Goal: Task Accomplishment & Management: Manage account settings

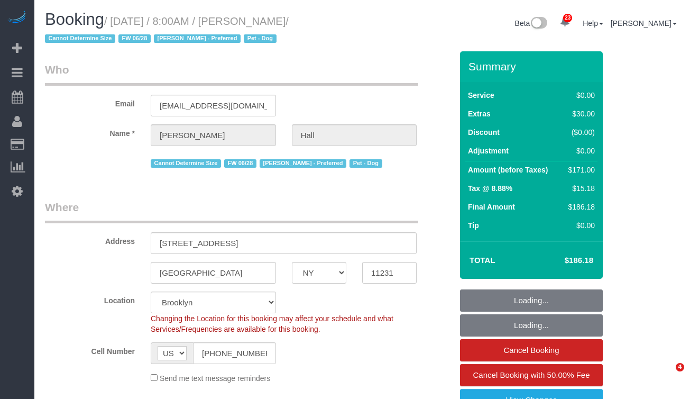
select select "NY"
select select "1"
select select "spot1"
select select "number:60"
select select "number:77"
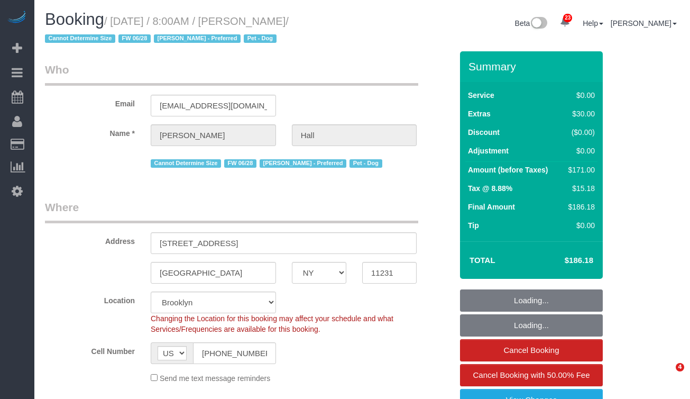
select select "number:13"
select select "number:7"
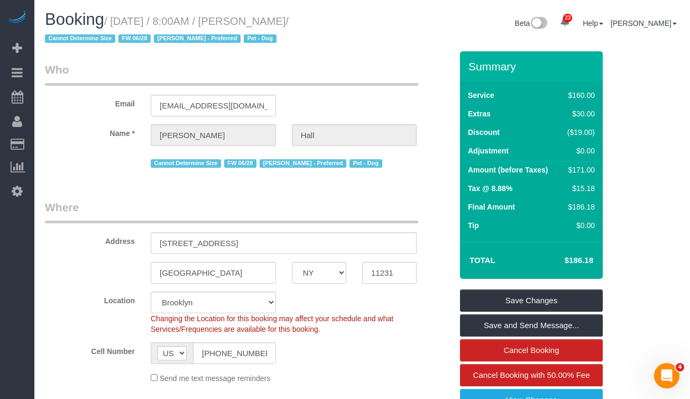
drag, startPoint x: 314, startPoint y: 20, endPoint x: 276, endPoint y: 23, distance: 37.7
click at [276, 23] on small "/ September 20, 2025 / 8:00AM / Matt Hall / Cannot Determine Size FW 06/28 Jewe…" at bounding box center [167, 30] width 244 height 30
copy small "Matt Hall"
drag, startPoint x: 271, startPoint y: 20, endPoint x: 308, endPoint y: 22, distance: 36.5
click at [271, 20] on small "/ September 20, 2025 / 8:00AM / Matt Hall / Cannot Determine Size FW 06/28 Jewe…" at bounding box center [167, 30] width 244 height 30
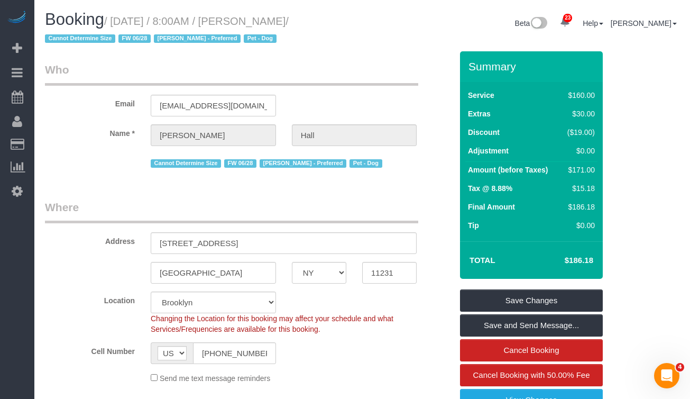
click at [289, 21] on small "/ September 20, 2025 / 8:00AM / Matt Hall / Cannot Determine Size FW 06/28 Jewe…" at bounding box center [167, 30] width 244 height 30
drag, startPoint x: 317, startPoint y: 20, endPoint x: 407, endPoint y: 96, distance: 118.2
click at [116, 23] on small "/ September 20, 2025 / 8:00AM / Matt Hall / Cannot Determine Size FW 06/28 Jewe…" at bounding box center [167, 30] width 244 height 30
copy small "September 20, 2025 / 8:00AM / Matt Hall"
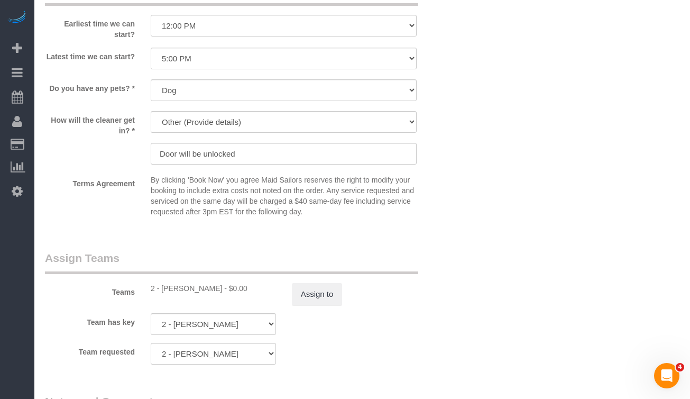
scroll to position [1249, 0]
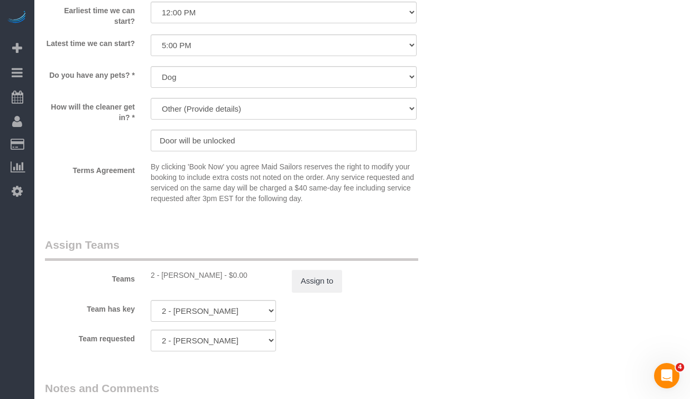
drag, startPoint x: 220, startPoint y: 276, endPoint x: 161, endPoint y: 277, distance: 59.2
click at [161, 277] on div "2 - Katherine Poveda - $0.00" at bounding box center [213, 275] width 125 height 11
copy div "Katherine Poveda"
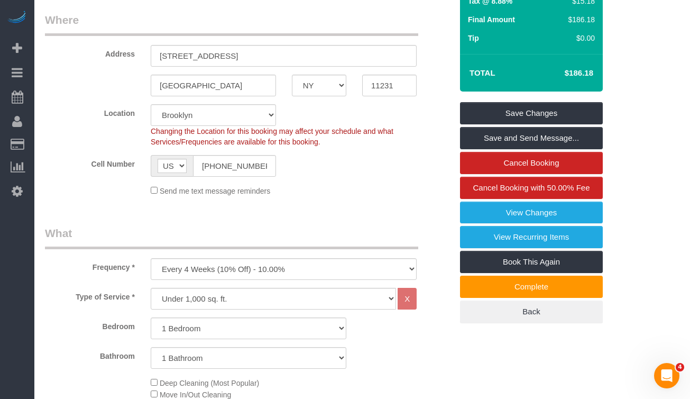
scroll to position [0, 0]
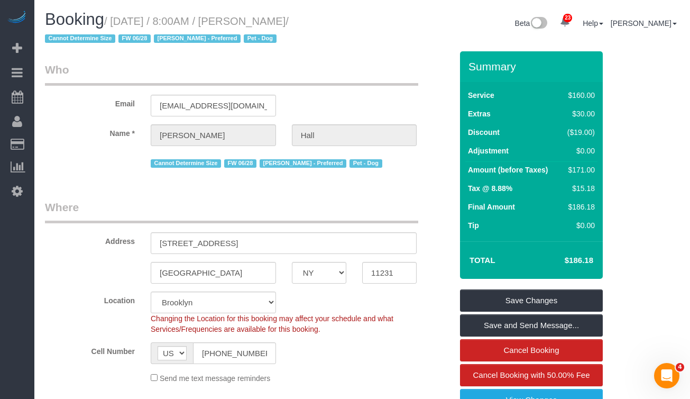
drag, startPoint x: 318, startPoint y: 19, endPoint x: 269, endPoint y: 23, distance: 48.9
click at [269, 23] on small "/ September 20, 2025 / 8:00AM / Matt Hall / Cannot Determine Size FW 06/28 Jewe…" at bounding box center [167, 30] width 244 height 30
copy small "Matt Hall"
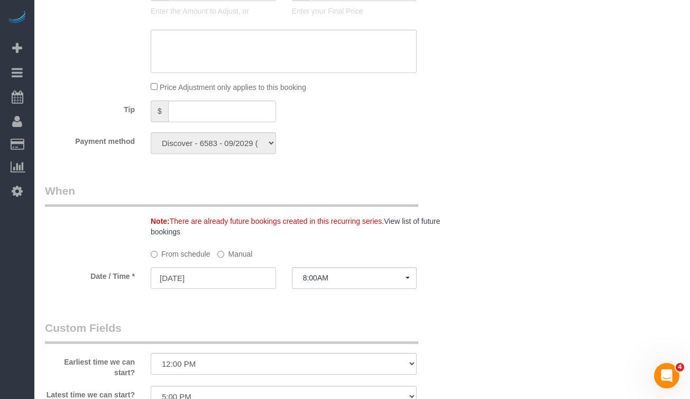
scroll to position [941, 0]
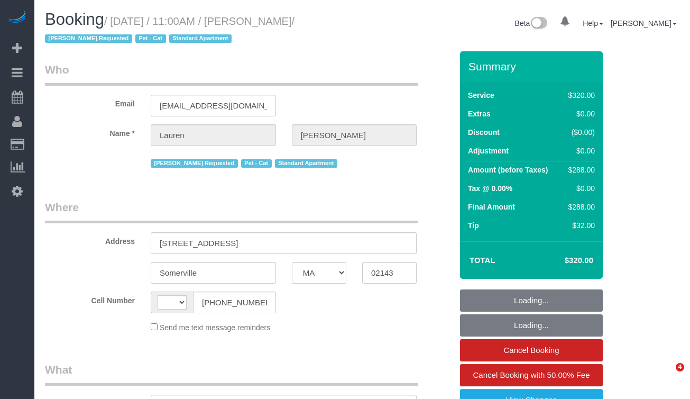
select select "MA"
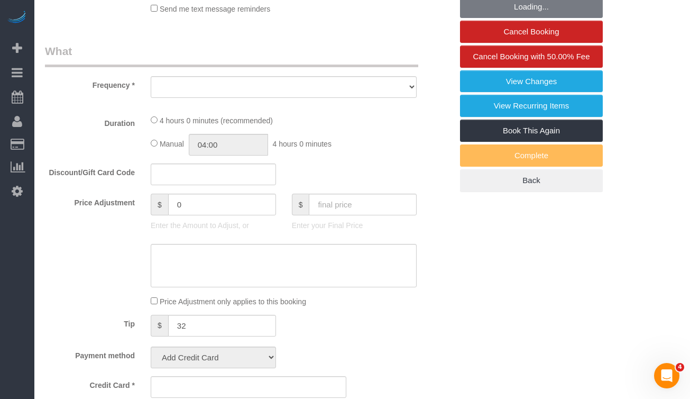
select select "string:[GEOGRAPHIC_DATA]"
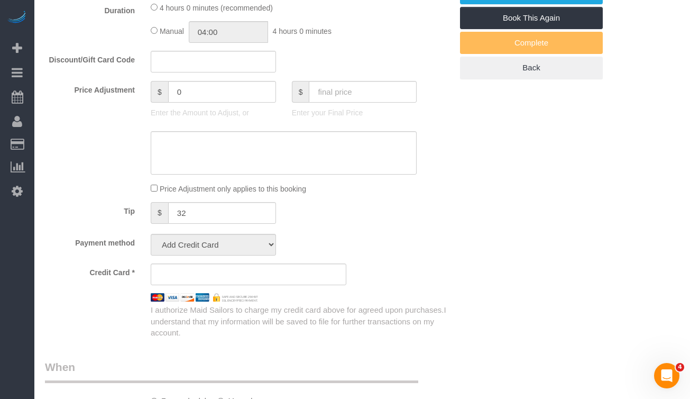
select select "240"
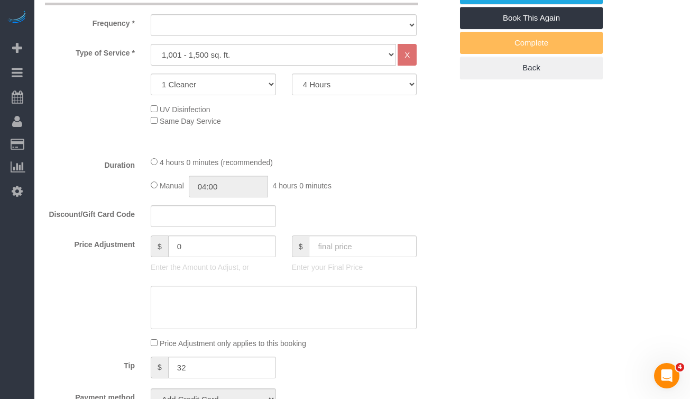
select select "string:stripe-pm_1KBSec4VGloSiKo7WZumdqGR"
select select "number:89"
select select "number:90"
select select "number:14"
select select "number:5"
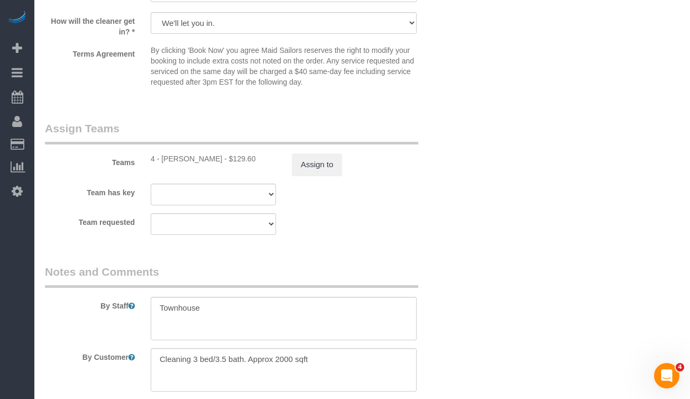
select select "object:1108"
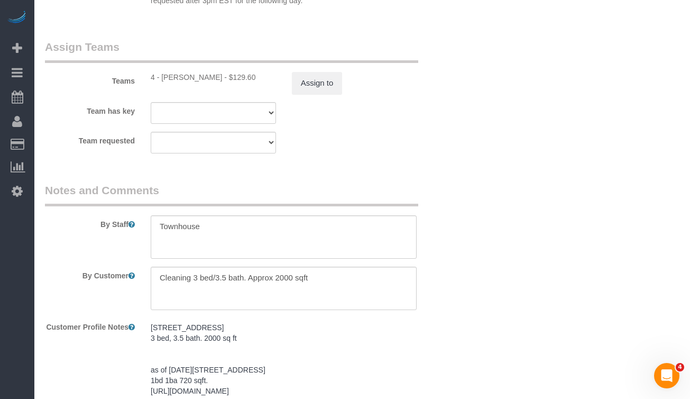
select select "spot1"
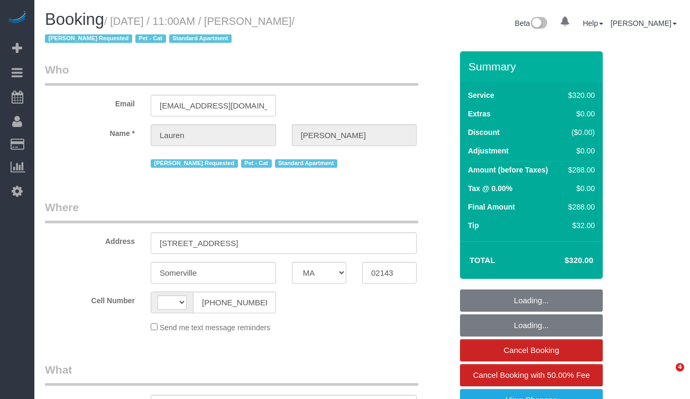
select select "MA"
select select "string:[GEOGRAPHIC_DATA]"
select select "object:703"
select select "spot1"
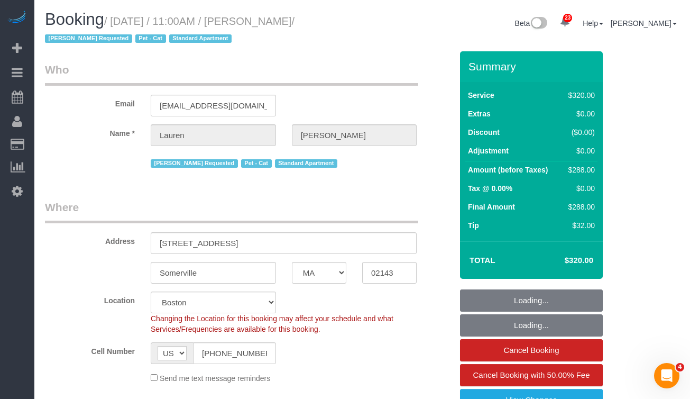
select select "object:1113"
select select "spot42"
select select "string:stripe-pm_1KBSec4VGloSiKo7WZumdqGR"
select select "240"
select select "number:89"
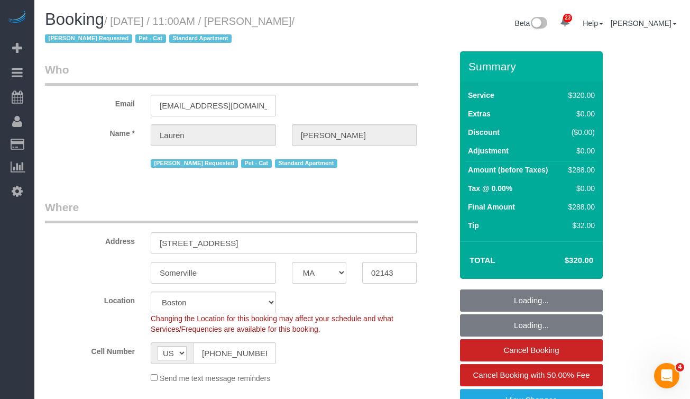
select select "number:90"
select select "number:14"
select select "number:5"
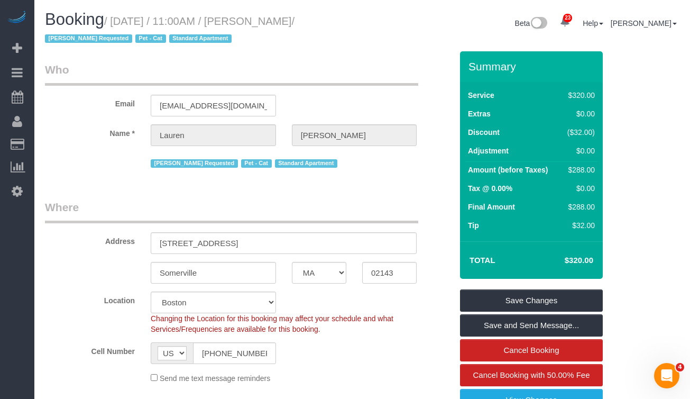
drag, startPoint x: 237, startPoint y: 38, endPoint x: 315, endPoint y: 31, distance: 78.0
click at [238, 38] on h1 "Booking / September 20, 2025 / 11:00AM / Lauren Wedell / Diana Zubieta Requeste…" at bounding box center [199, 29] width 309 height 36
drag, startPoint x: 348, startPoint y: 19, endPoint x: 121, endPoint y: 22, distance: 226.8
click at [121, 22] on small "/ September 20, 2025 / 11:00AM / Lauren Wedell / Diana Zubieta Requested Pet - …" at bounding box center [170, 30] width 250 height 30
copy small "September 20, 2025 / 11:00AM / Lauren Wedell"
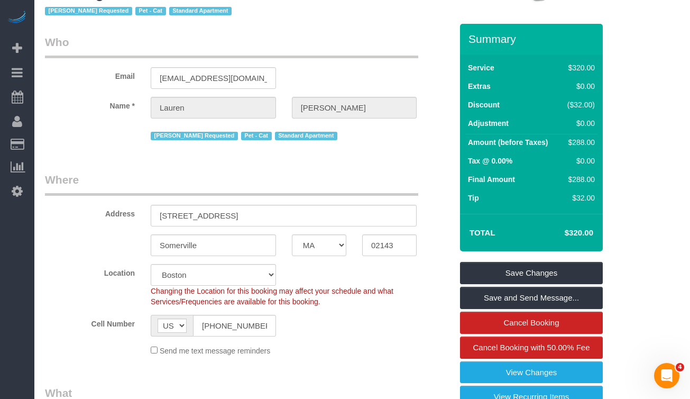
scroll to position [14, 0]
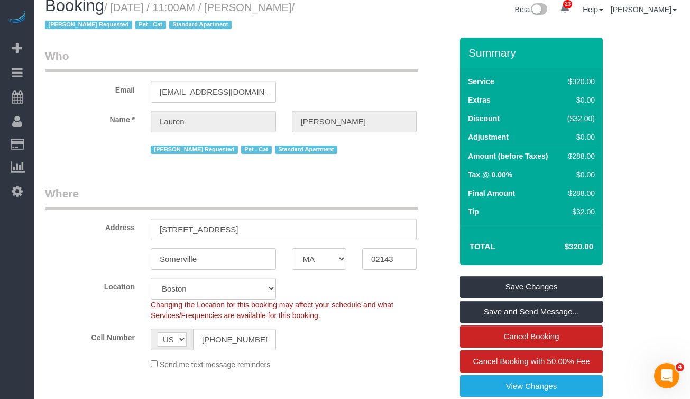
click at [330, 34] on div "Booking / September 20, 2025 / 11:00AM / Lauren Wedell / Diana Zubieta Requeste…" at bounding box center [199, 17] width 325 height 41
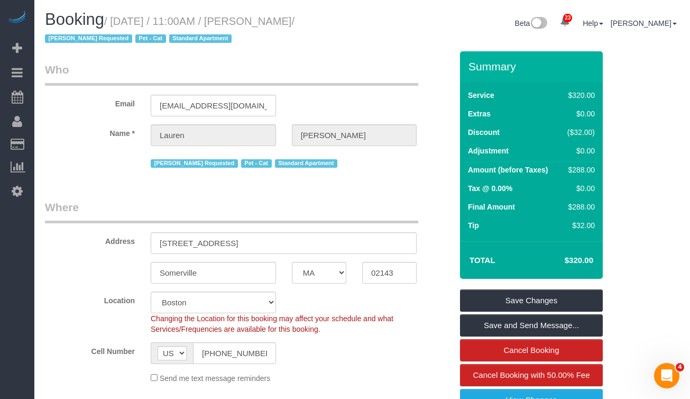
drag, startPoint x: 345, startPoint y: 7, endPoint x: 276, endPoint y: 8, distance: 69.3
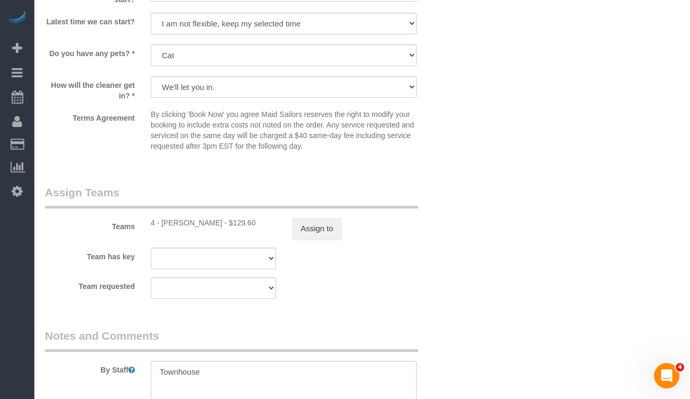
scroll to position [1098, 0]
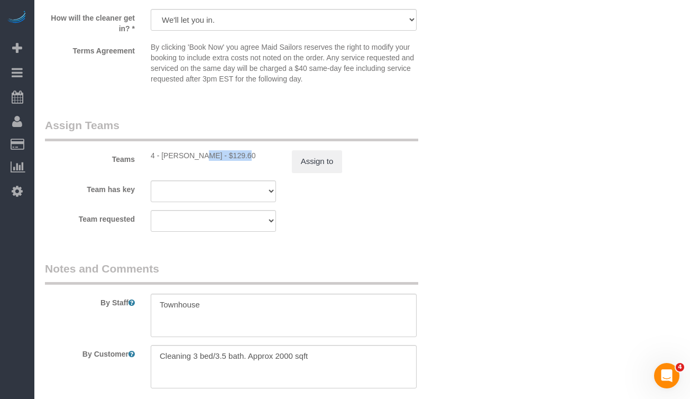
copy div "iana Zubieta"
drag, startPoint x: 207, startPoint y: 155, endPoint x: 165, endPoint y: 158, distance: 41.8
click at [165, 158] on div "4 - Diana Zubieta - $129.60" at bounding box center [213, 155] width 125 height 11
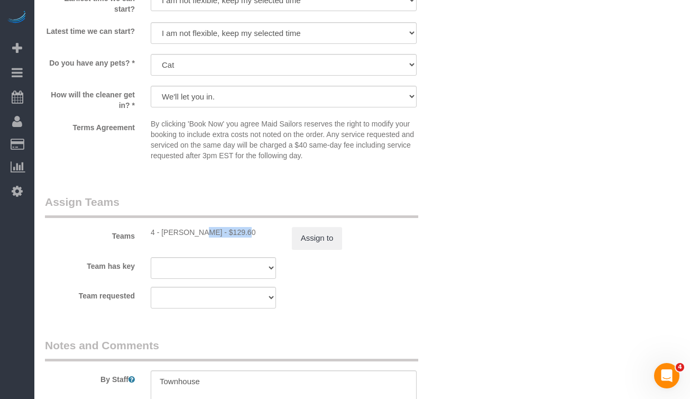
scroll to position [1123, 0]
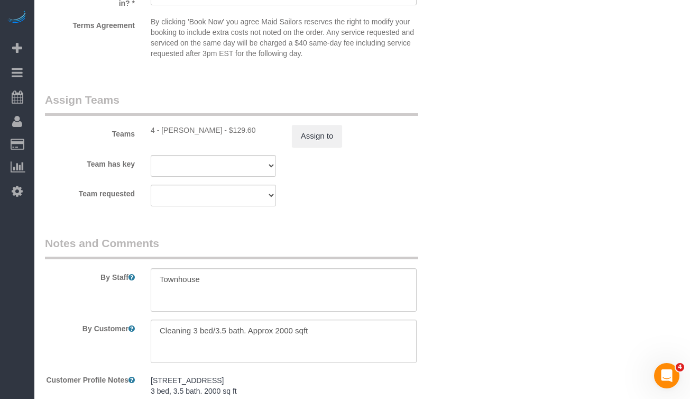
click at [231, 146] on div "Teams 4 - Diana Zubieta - $129.60 Assign to" at bounding box center [248, 119] width 423 height 55
drag, startPoint x: 210, startPoint y: 130, endPoint x: 162, endPoint y: 130, distance: 47.6
click at [162, 130] on div "4 - Diana Zubieta - $129.60" at bounding box center [213, 130] width 125 height 11
copy div "Diana Zubieta"
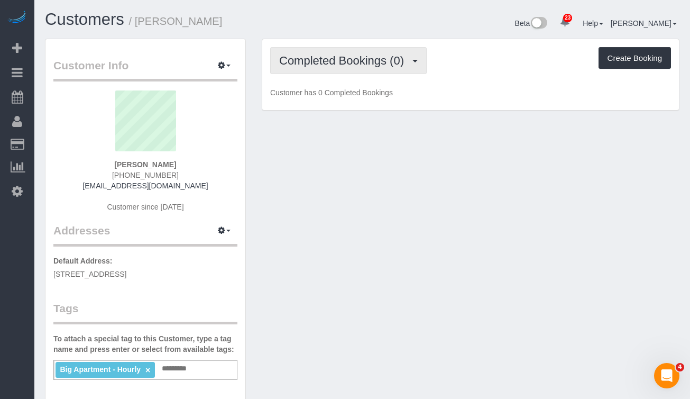
click at [362, 61] on span "Completed Bookings (0)" at bounding box center [344, 60] width 130 height 13
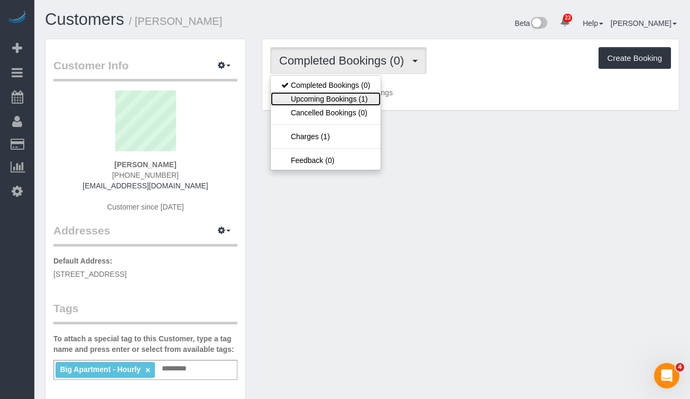
drag, startPoint x: 319, startPoint y: 103, endPoint x: 284, endPoint y: 80, distance: 41.9
click at [319, 103] on link "Upcoming Bookings (1)" at bounding box center [326, 99] width 110 height 14
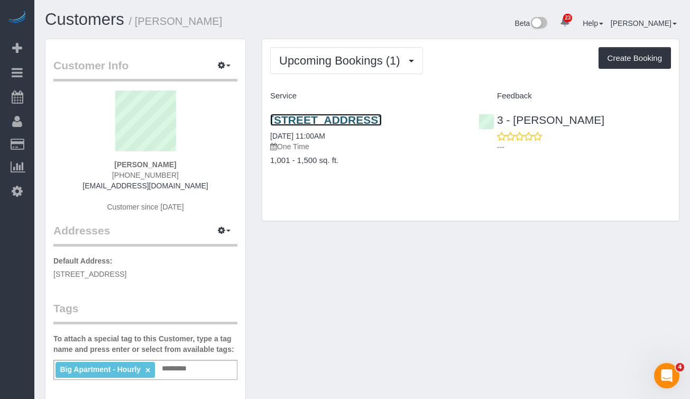
click at [323, 126] on link "924 Lafayette Avenue, Apt. 2, Brooklyn, NY 11221" at bounding box center [326, 120] width 112 height 12
drag, startPoint x: 612, startPoint y: 117, endPoint x: 514, endPoint y: 121, distance: 97.9
click at [514, 121] on div "3 - Isabella Simplicio ---" at bounding box center [575, 131] width 208 height 52
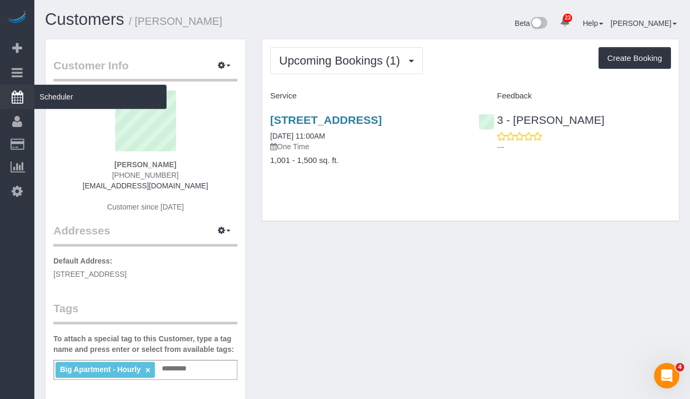
copy link "Isabella Simplicio"
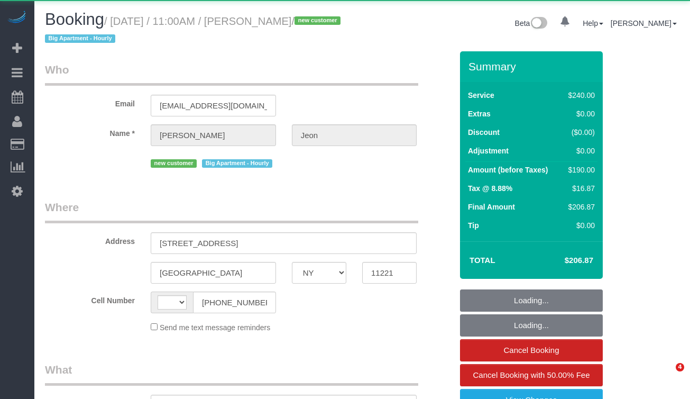
select select "NY"
select select "string:[GEOGRAPHIC_DATA]"
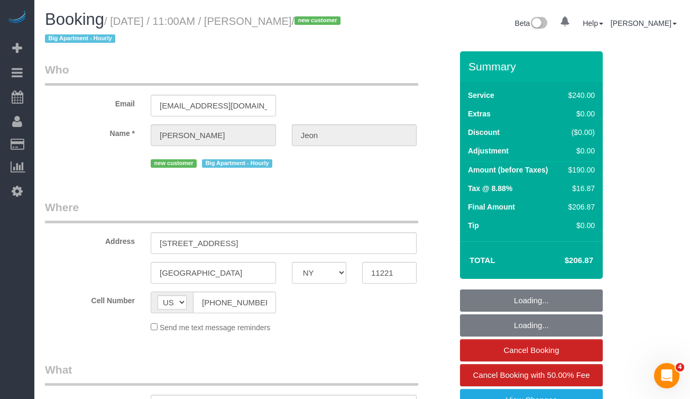
select select "object:900"
select select "180"
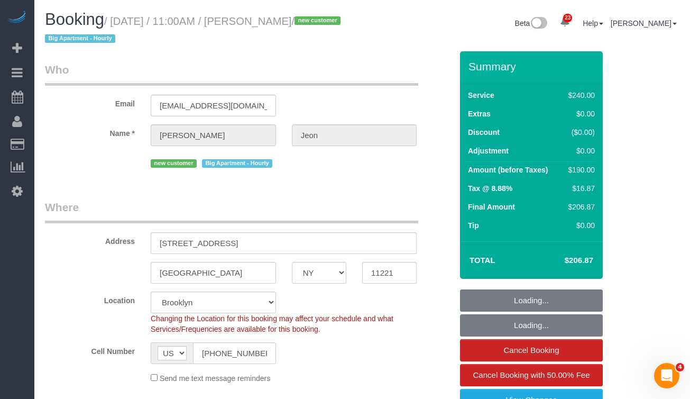
select select "string:stripe-pm_1S812N4VGloSiKo7GBNWG5nl"
select select "spot1"
select select "number:58"
select select "number:72"
select select "number:15"
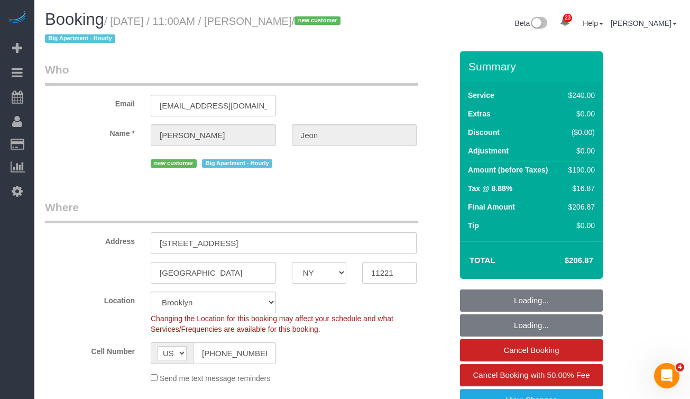
select select "number:5"
select select "object:1472"
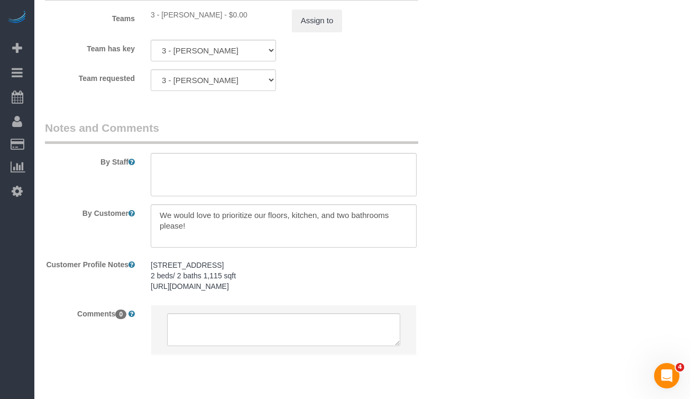
scroll to position [1251, 0]
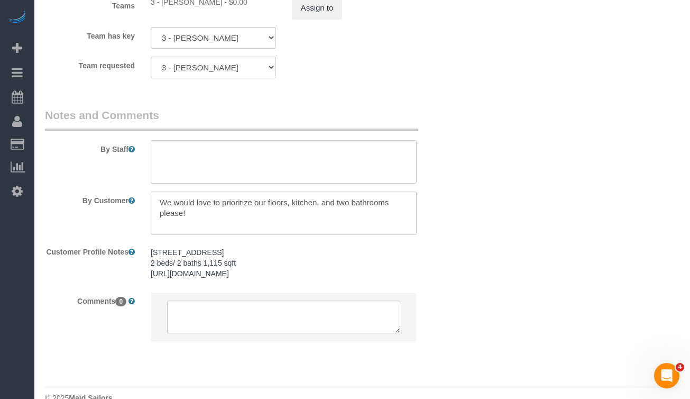
click at [190, 165] on textarea at bounding box center [284, 161] width 266 height 43
paste textarea "[URL][DOMAIN_NAME]"
click at [230, 155] on textarea at bounding box center [284, 161] width 266 height 43
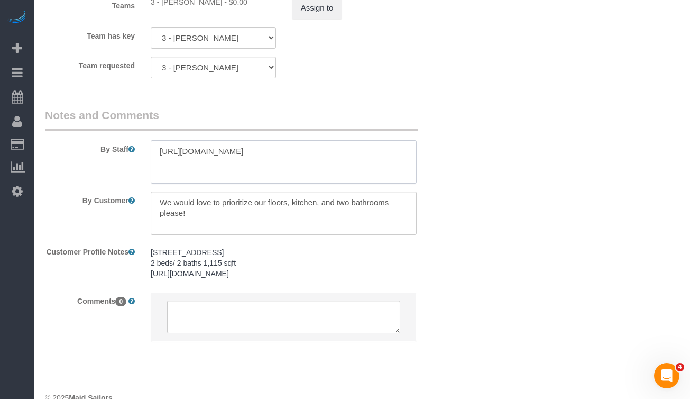
paste textarea "lean inside the fridge and oven a"
click at [161, 148] on textarea at bounding box center [284, 161] width 266 height 43
click at [300, 155] on textarea at bounding box center [284, 161] width 266 height 43
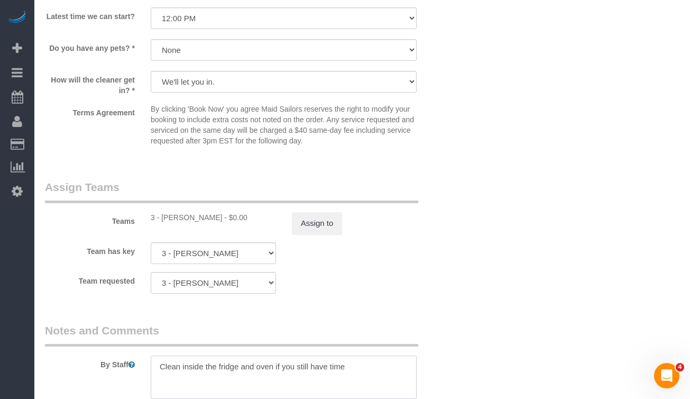
scroll to position [1281, 0]
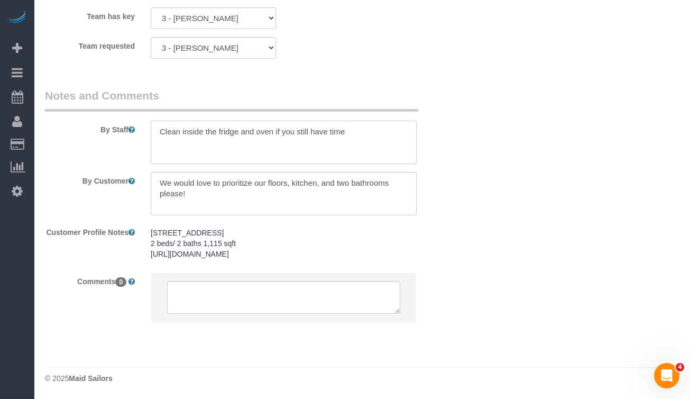
click at [360, 129] on textarea at bounding box center [284, 142] width 266 height 43
type textarea "Clean inside the fridge and oven if you still have time."
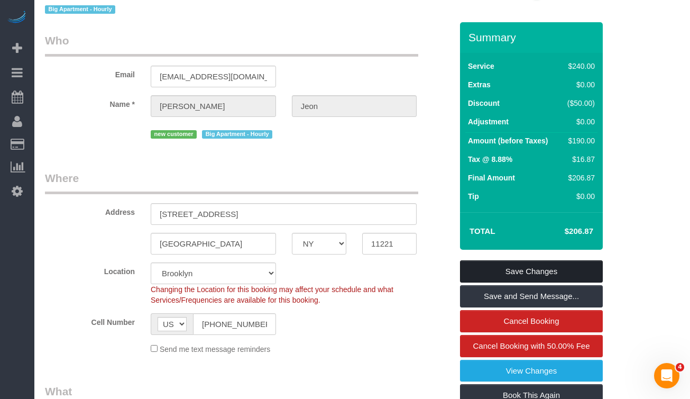
scroll to position [36, 0]
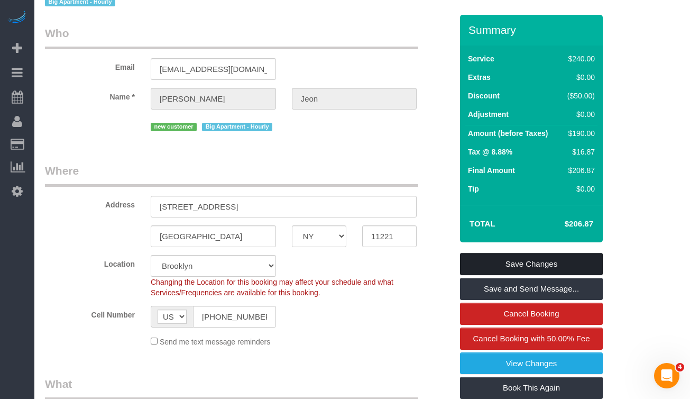
click at [512, 263] on link "Save Changes" at bounding box center [531, 264] width 143 height 22
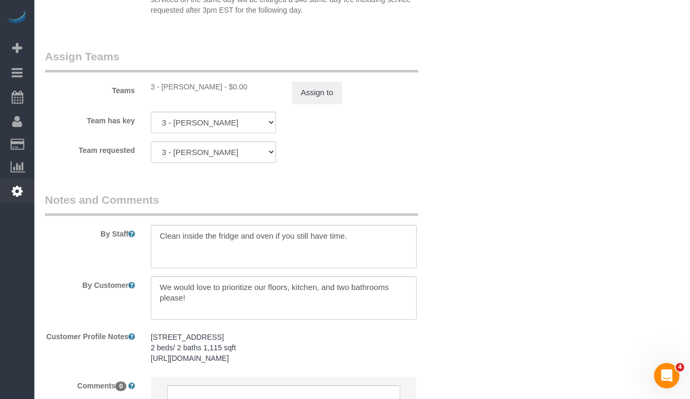
scroll to position [1170, 0]
